Goal: Task Accomplishment & Management: Complete application form

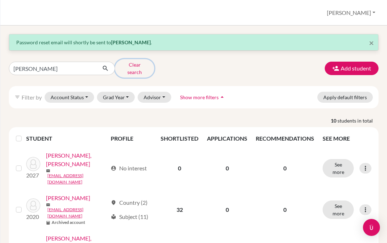
click at [132, 67] on button "Clear search" at bounding box center [134, 68] width 39 height 18
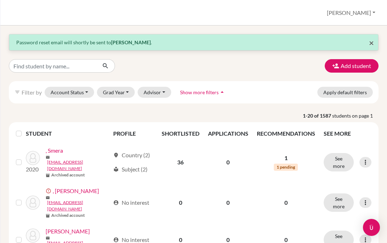
click at [371, 42] on span "×" at bounding box center [371, 42] width 5 height 10
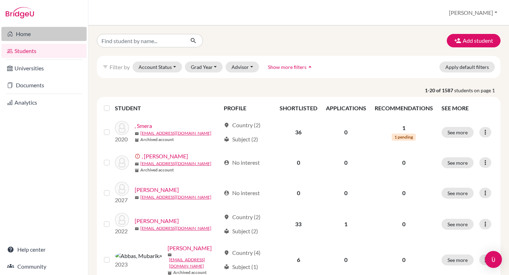
click at [27, 35] on link "Home" at bounding box center [43, 34] width 85 height 14
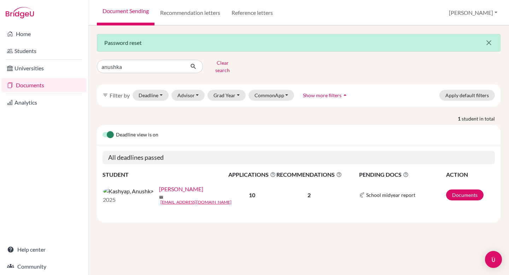
click at [488, 42] on icon "close" at bounding box center [489, 43] width 8 height 8
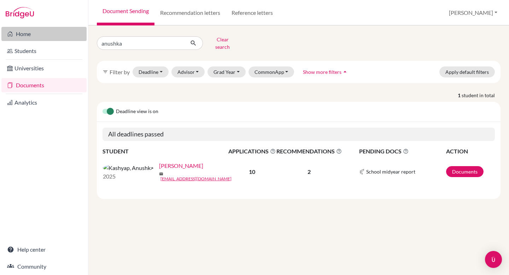
click at [25, 36] on link "Home" at bounding box center [43, 34] width 85 height 14
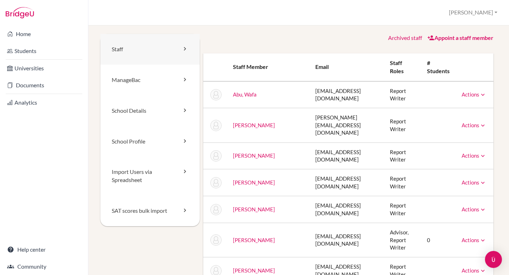
click at [136, 49] on link "Staff" at bounding box center [149, 49] width 99 height 31
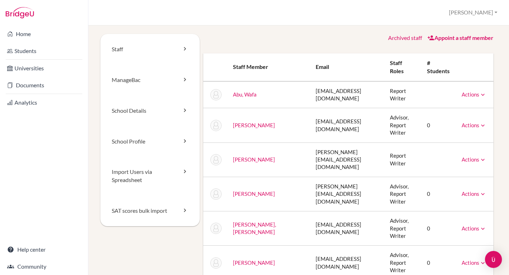
click at [408, 38] on link "Archived staff" at bounding box center [405, 37] width 34 height 7
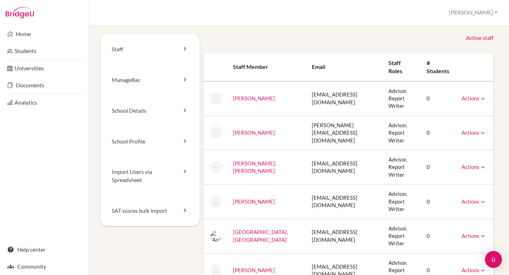
click at [481, 38] on link "Active staff" at bounding box center [480, 38] width 28 height 8
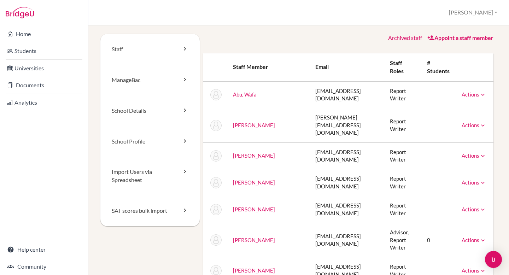
click at [448, 39] on link "Appoint a staff member" at bounding box center [460, 37] width 66 height 7
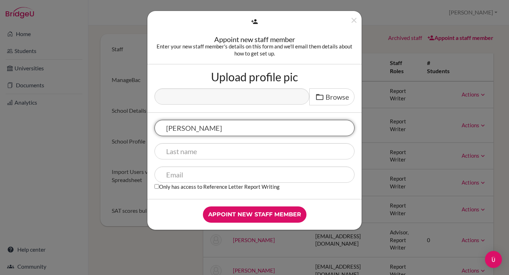
type input "[PERSON_NAME]"
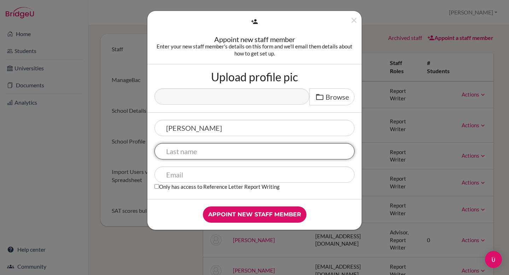
click at [200, 153] on input "text" at bounding box center [254, 151] width 200 height 16
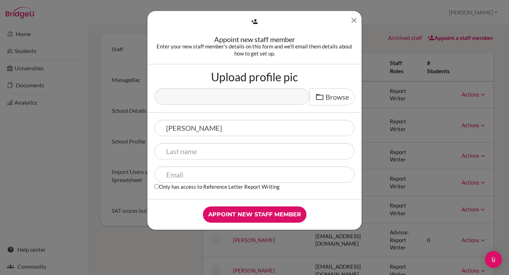
click at [352, 22] on icon "Close" at bounding box center [354, 20] width 9 height 9
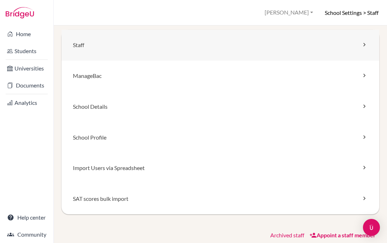
click at [311, 42] on link "Staff" at bounding box center [220, 45] width 317 height 31
click at [310, 48] on link "Staff" at bounding box center [220, 45] width 317 height 31
